Goal: Information Seeking & Learning: Understand process/instructions

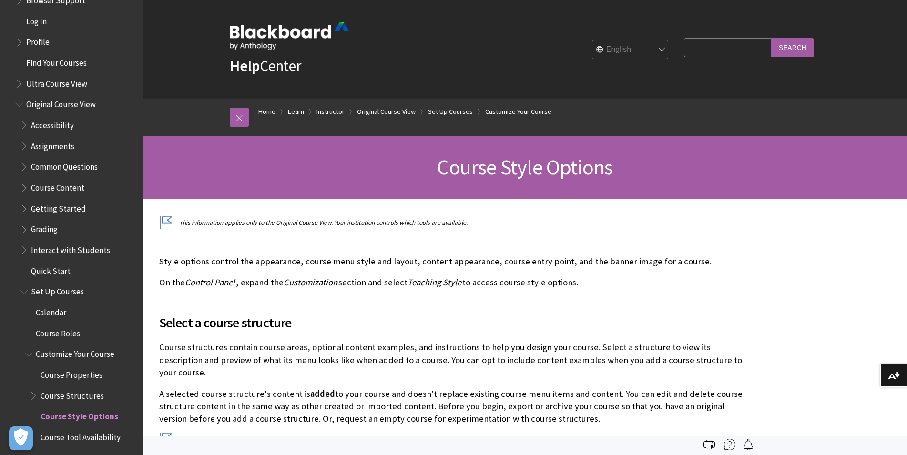
click at [17, 82] on span "Book outline for Blackboard Learn Help" at bounding box center [20, 82] width 10 height 12
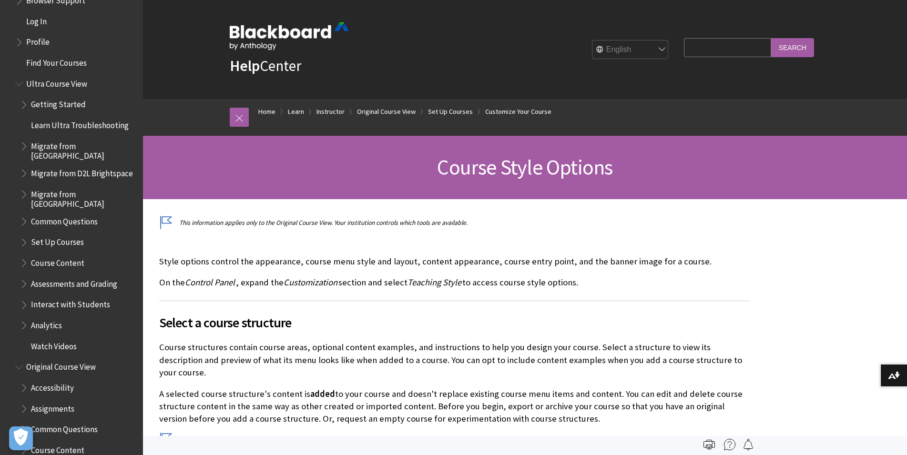
click at [55, 83] on span "Ultra Course View" at bounding box center [56, 82] width 61 height 13
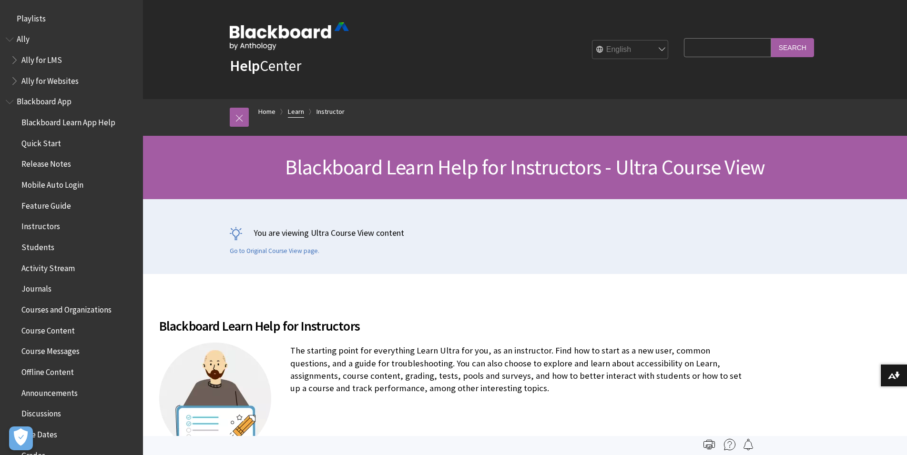
click at [297, 112] on link "Learn" at bounding box center [296, 112] width 16 height 12
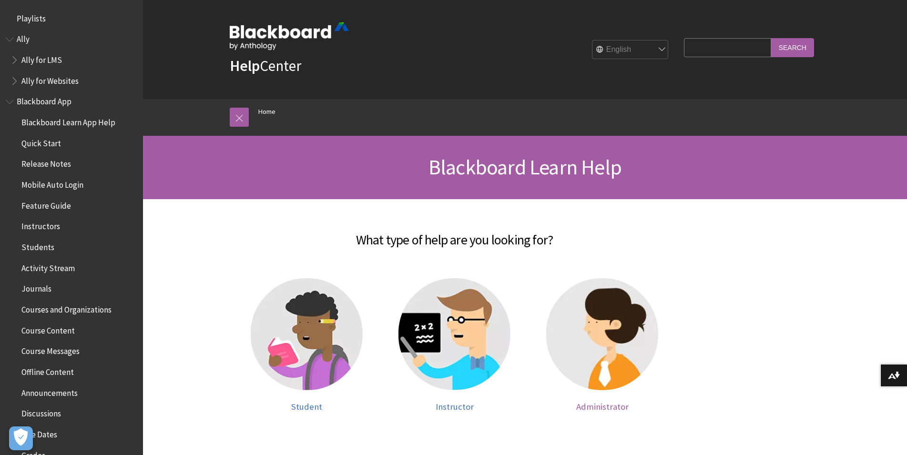
scroll to position [808, 0]
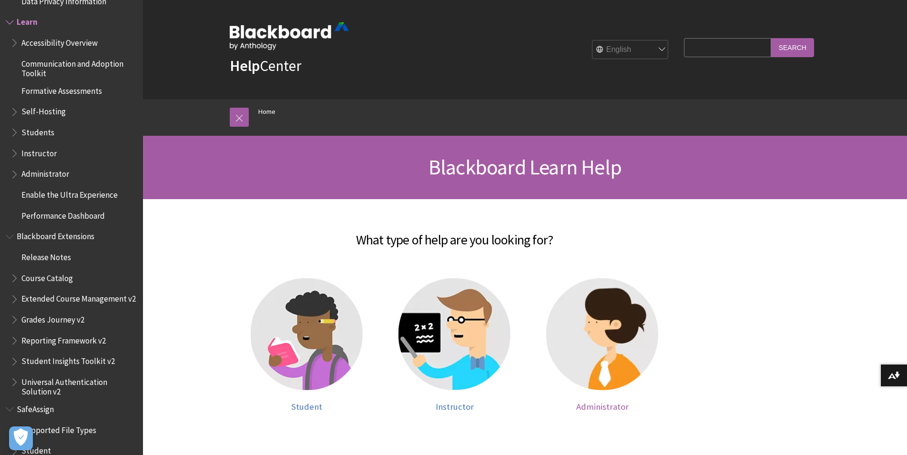
click at [593, 321] on img at bounding box center [602, 334] width 112 height 112
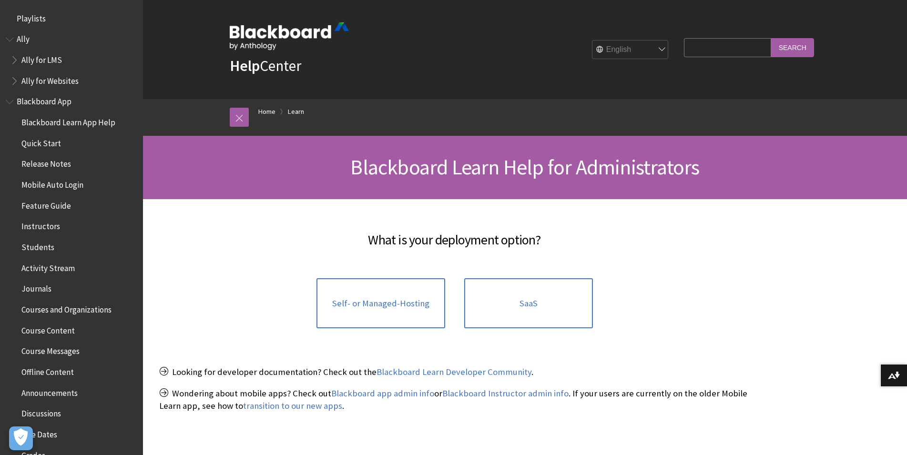
scroll to position [892, 0]
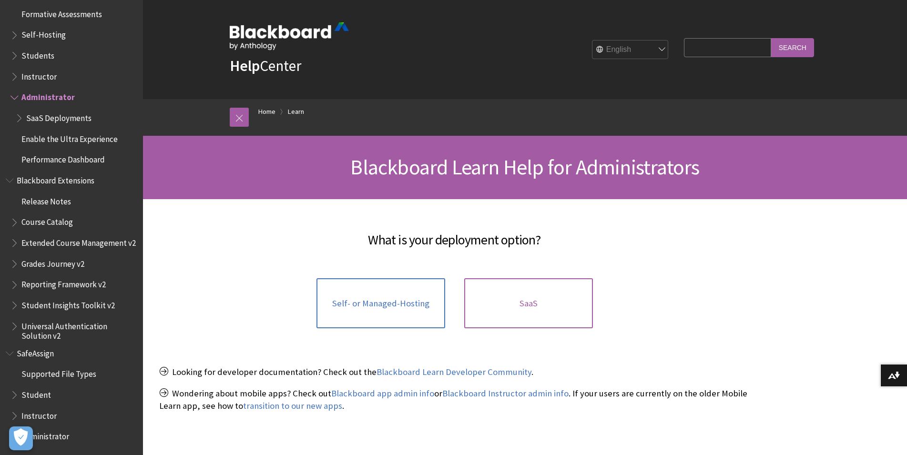
click at [521, 299] on span "SaaS" at bounding box center [529, 304] width 18 height 10
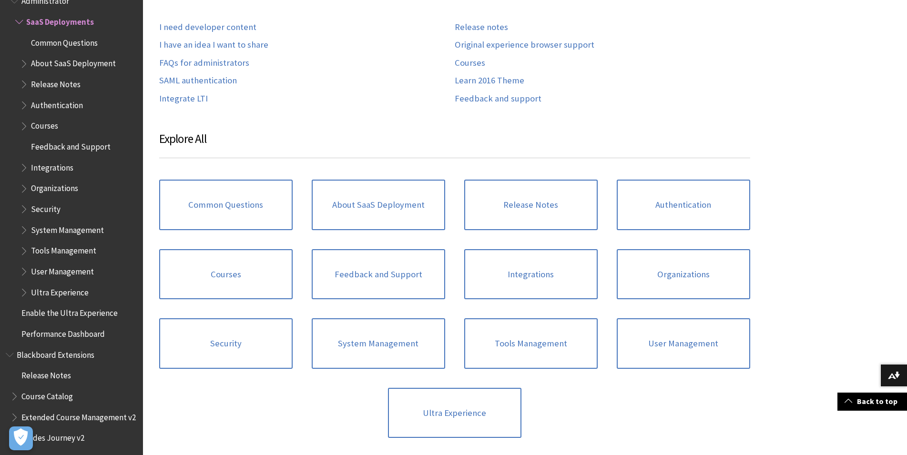
scroll to position [340, 0]
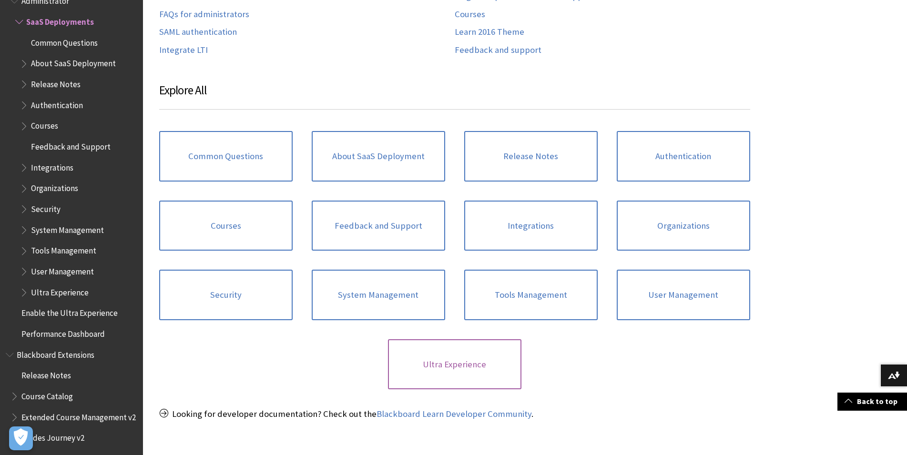
click at [454, 379] on link "Ultra Experience" at bounding box center [455, 365] width 134 height 51
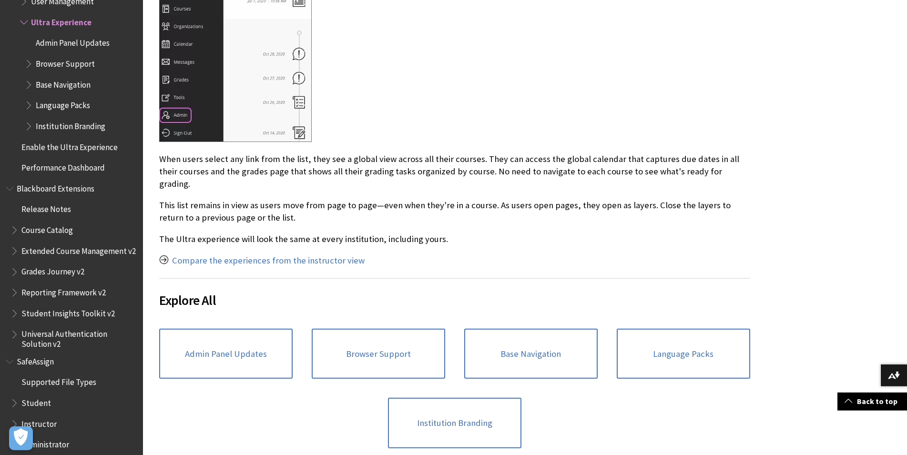
scroll to position [730, 0]
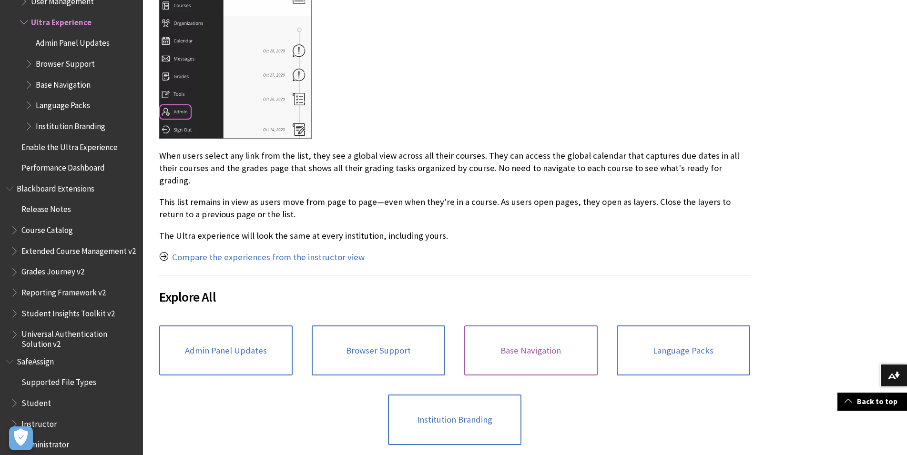
click at [505, 340] on link "Base Navigation" at bounding box center [531, 351] width 134 height 51
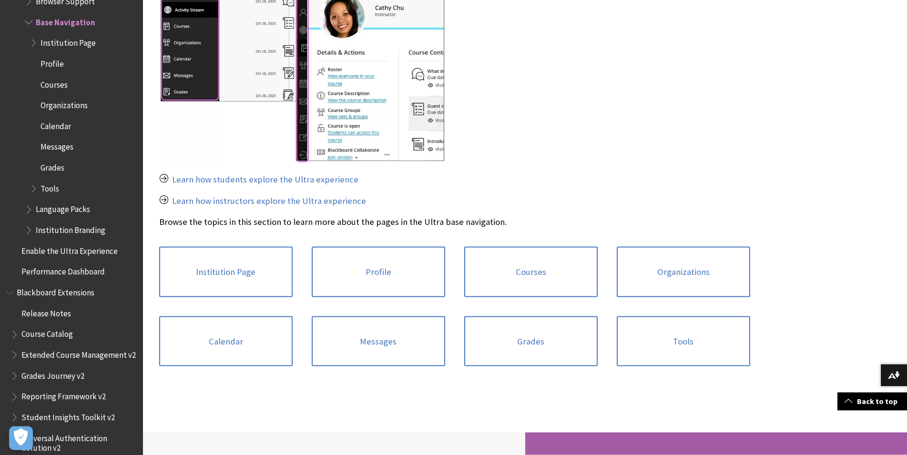
scroll to position [438, 0]
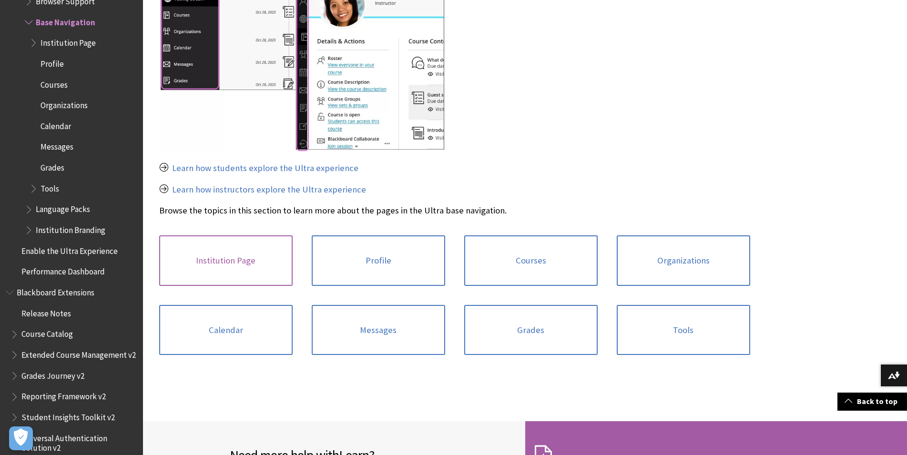
click at [235, 260] on link "Institution Page" at bounding box center [226, 261] width 134 height 51
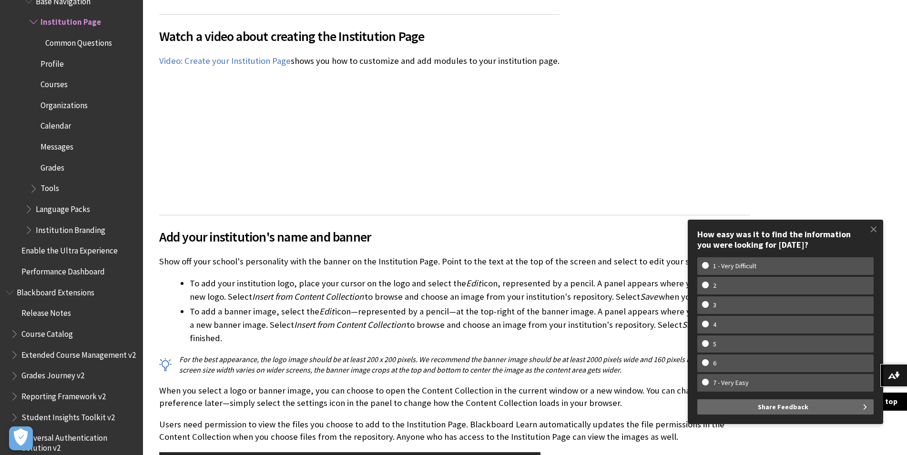
scroll to position [486, 0]
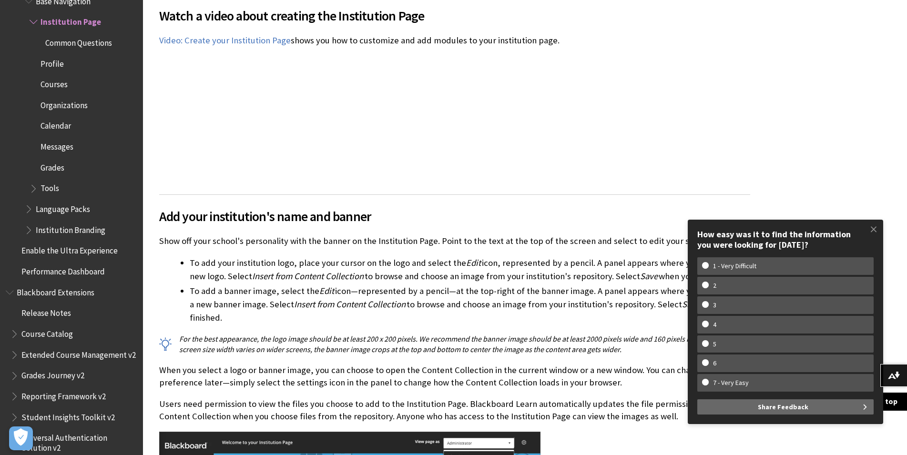
click at [474, 206] on span "Add your institution's name and banner" at bounding box center [454, 216] width 591 height 20
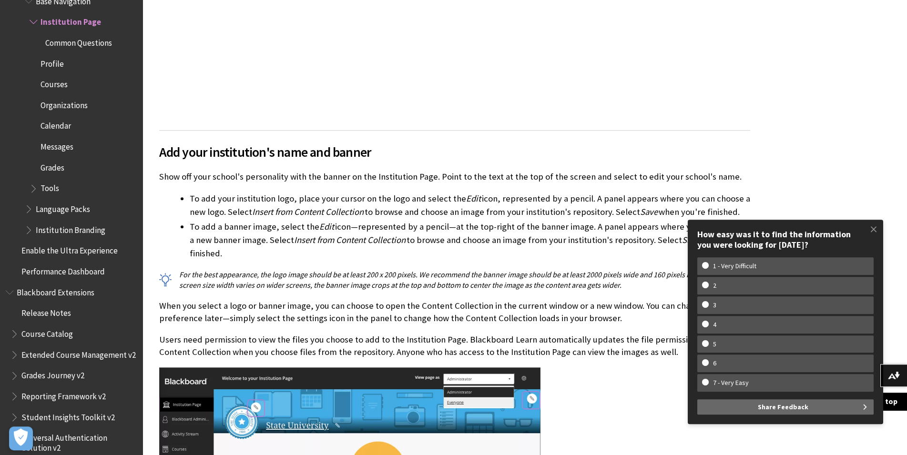
scroll to position [584, 0]
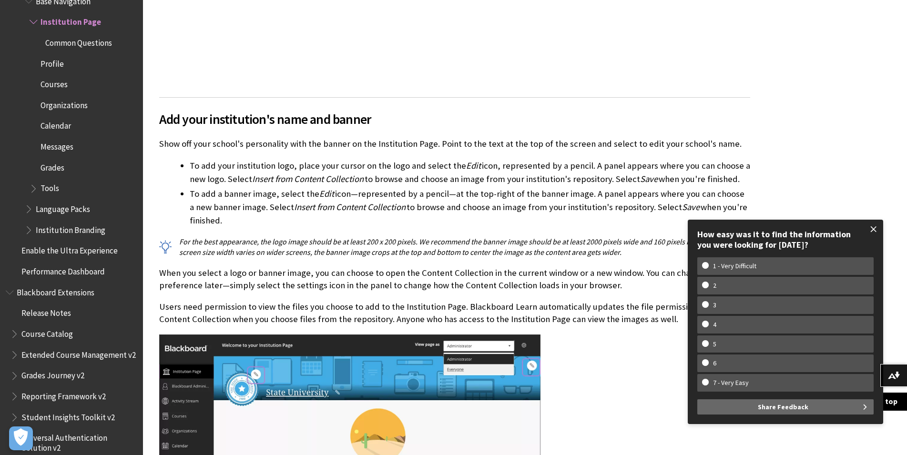
click at [872, 230] on span at bounding box center [874, 229] width 20 height 20
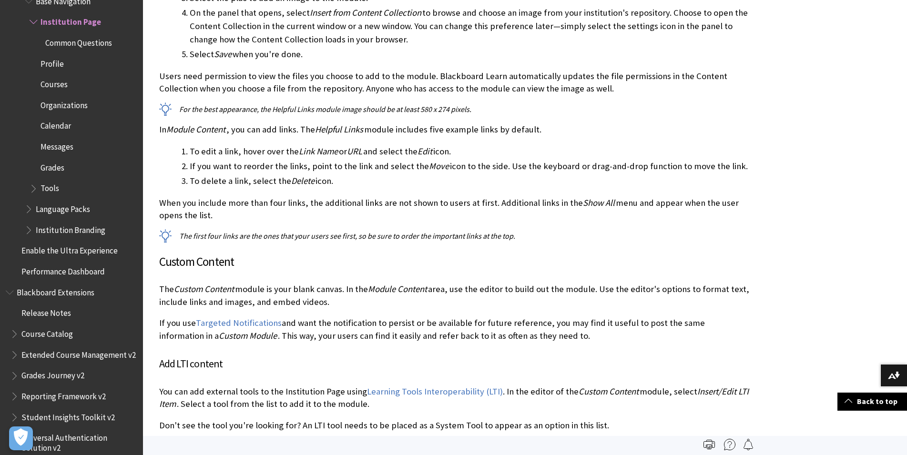
scroll to position [1269, 0]
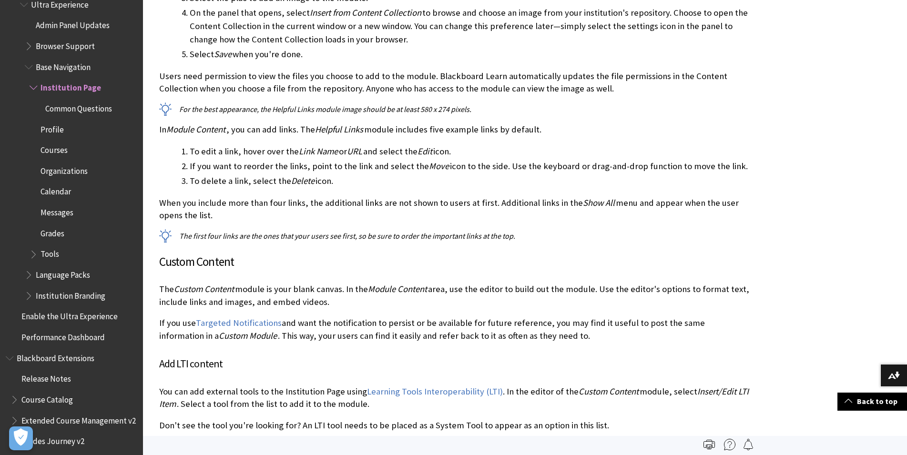
click at [31, 85] on span "Book outline for Blackboard Learn Help" at bounding box center [35, 86] width 10 height 12
click at [59, 104] on span "Common Questions" at bounding box center [78, 107] width 67 height 13
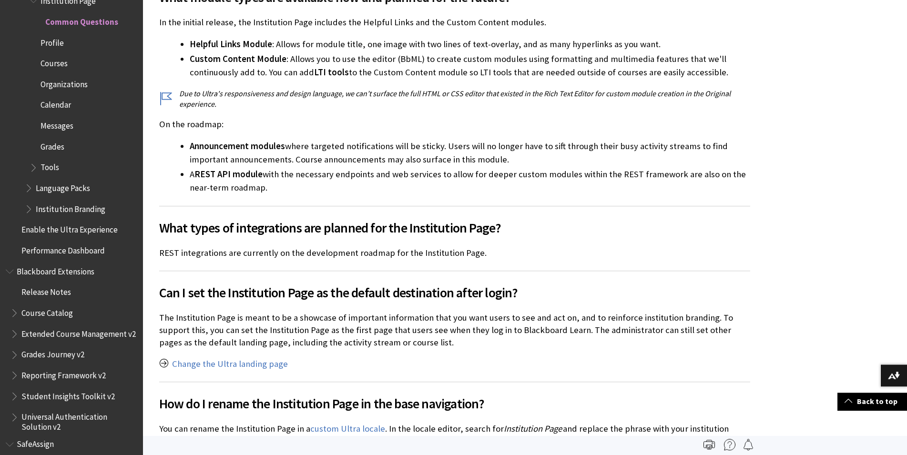
scroll to position [1216, 0]
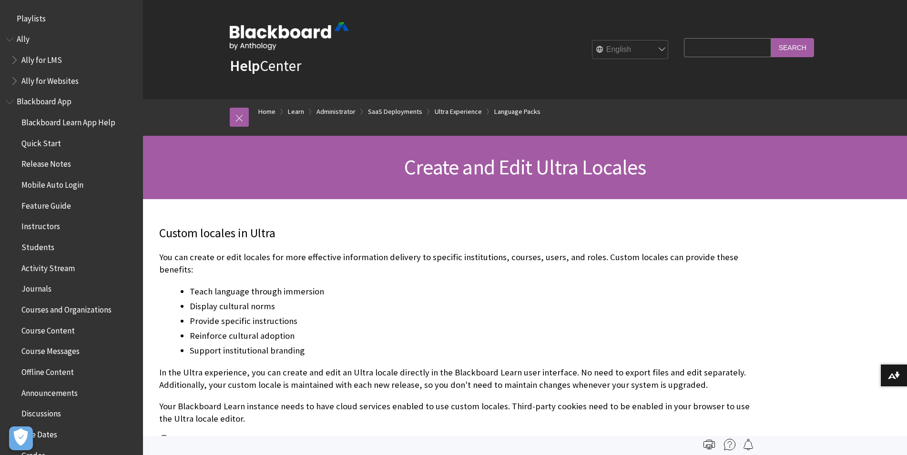
scroll to position [1356, 0]
